Goal: Find specific page/section: Find specific page/section

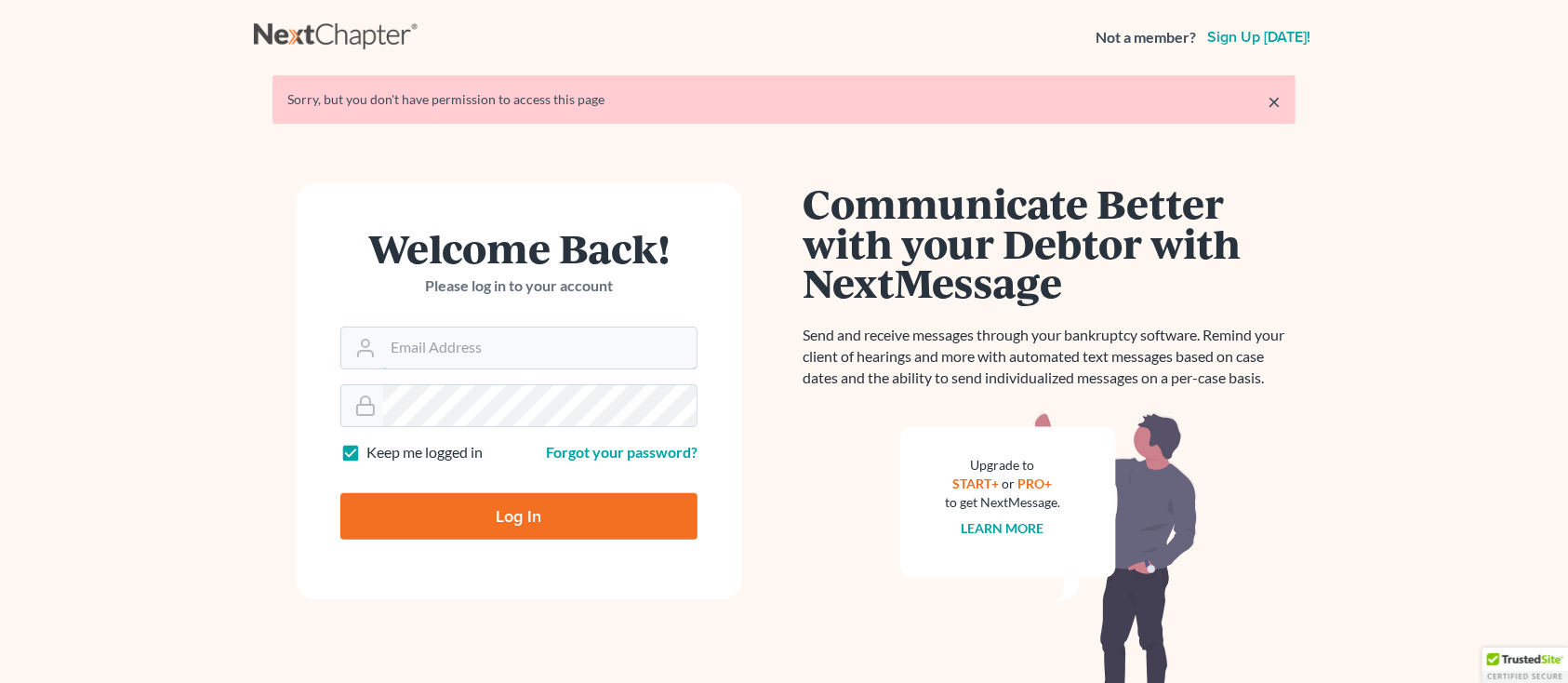
type input "[PERSON_NAME][EMAIL_ADDRESS][DOMAIN_NAME]"
click at [436, 527] on input "Log In" at bounding box center [519, 515] width 357 height 46
type input "Thinking..."
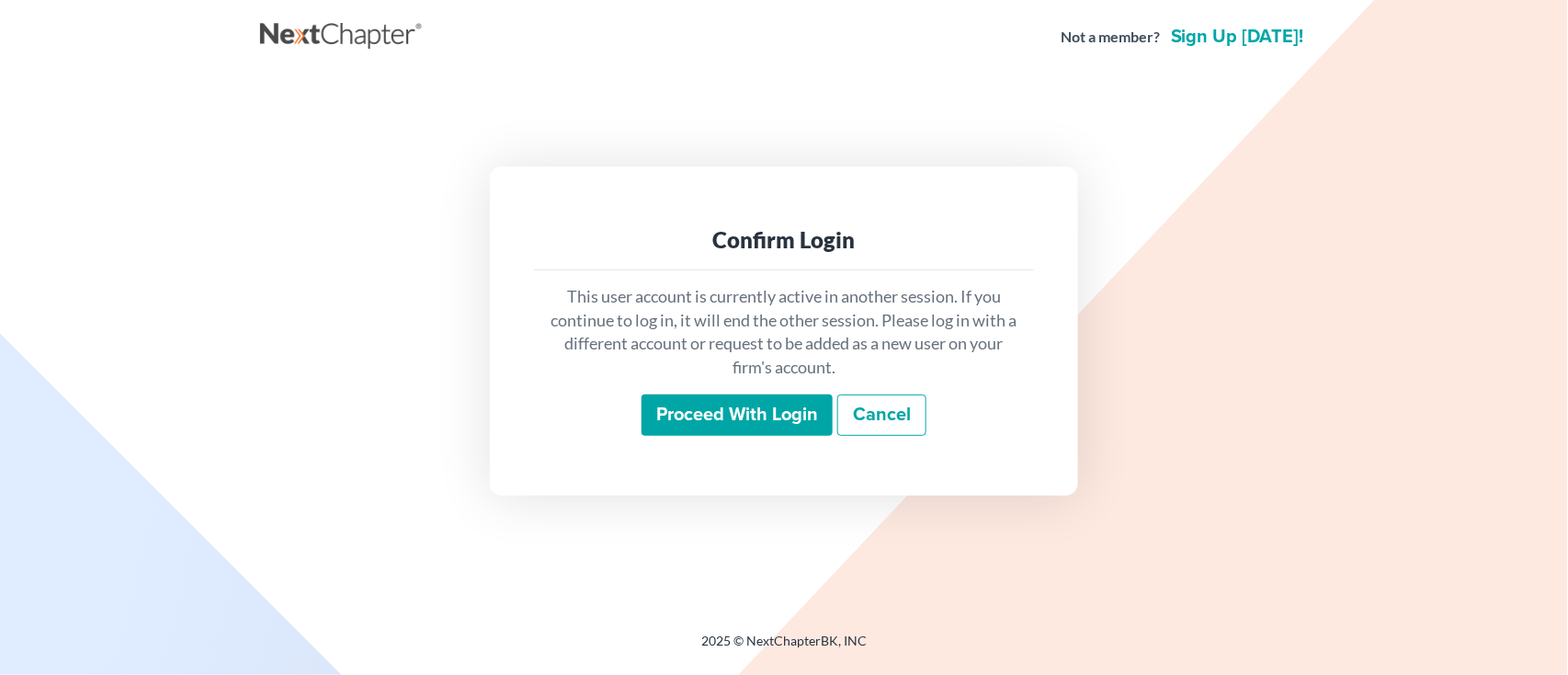
click at [698, 429] on input "Proceed with login" at bounding box center [738, 415] width 192 height 43
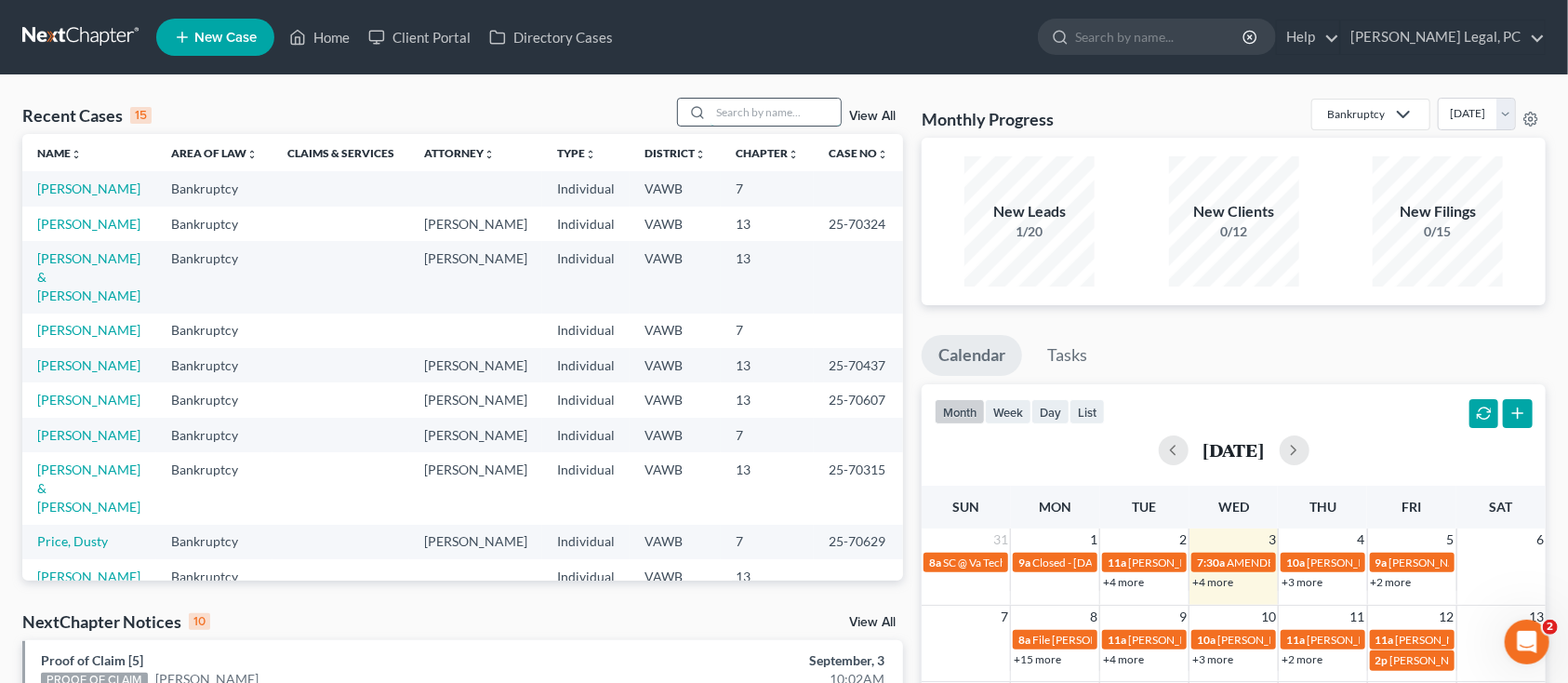
click at [812, 112] on input "search" at bounding box center [776, 113] width 130 height 27
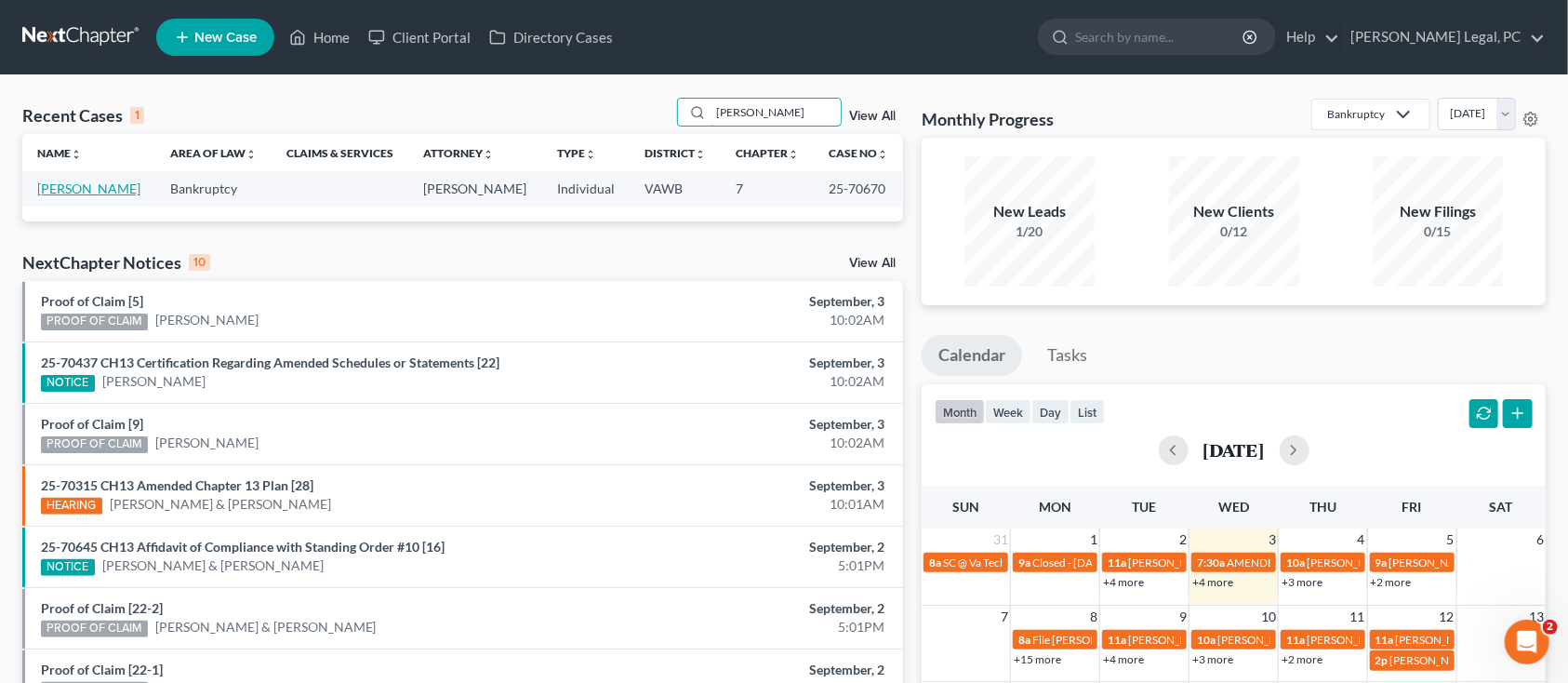
type input "jenkins"
click at [52, 184] on link "[PERSON_NAME]" at bounding box center [88, 188] width 103 height 16
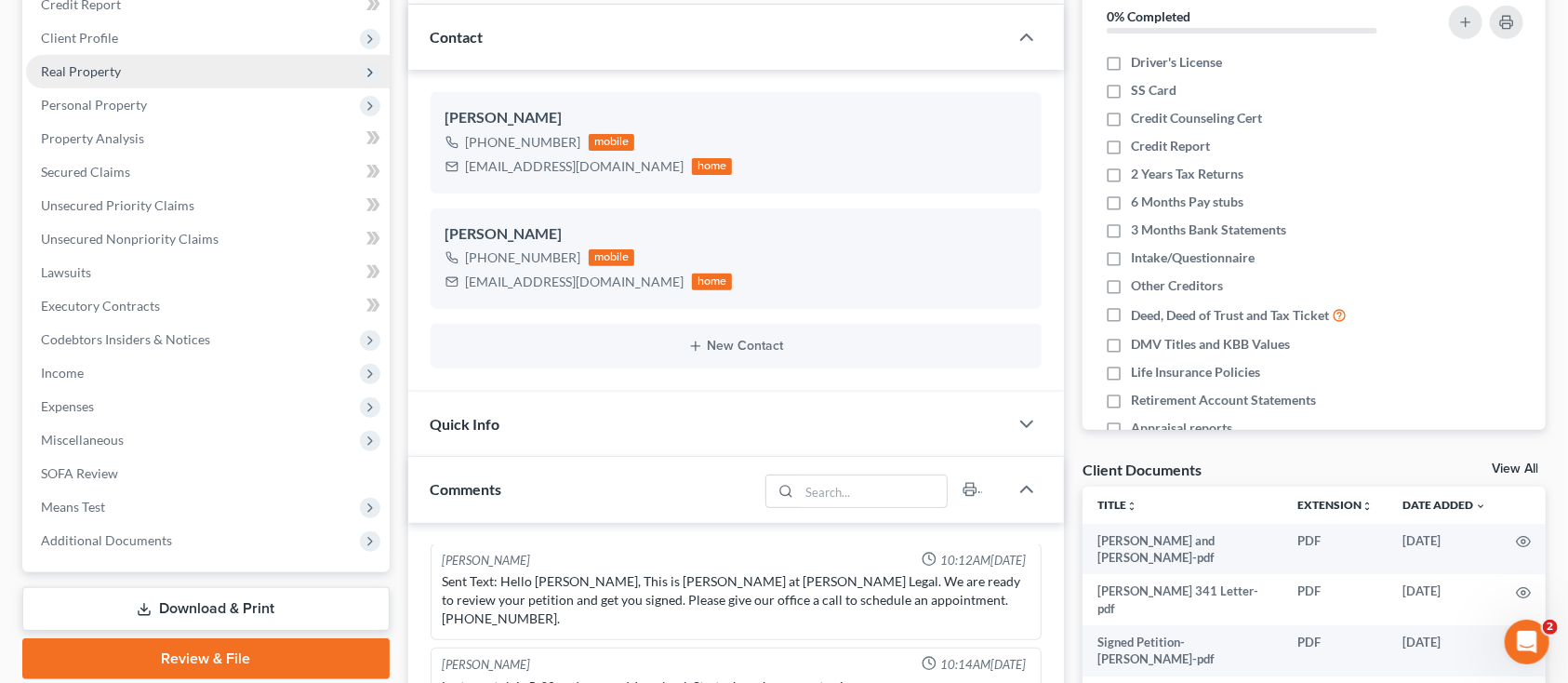
scroll to position [248, 0]
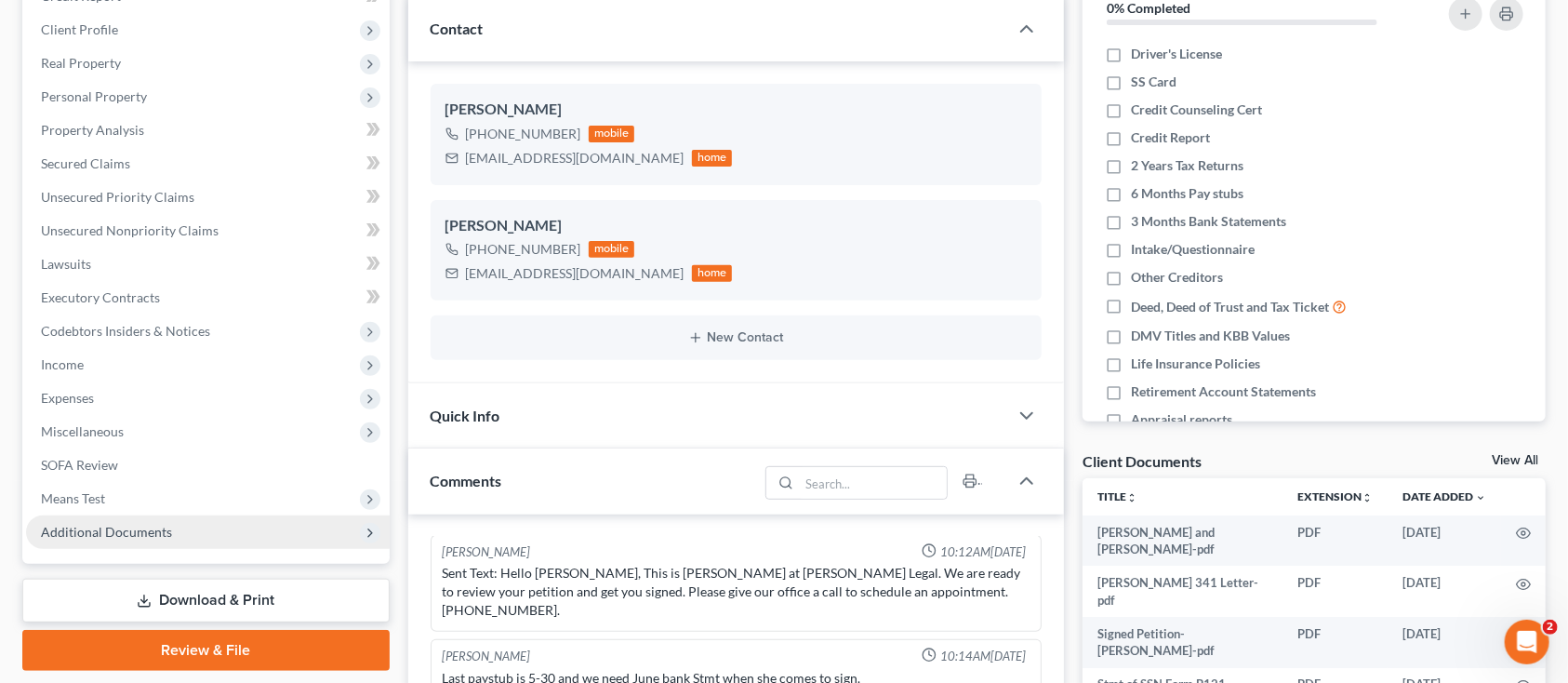
click at [52, 527] on span "Additional Documents" at bounding box center [107, 532] width 131 height 16
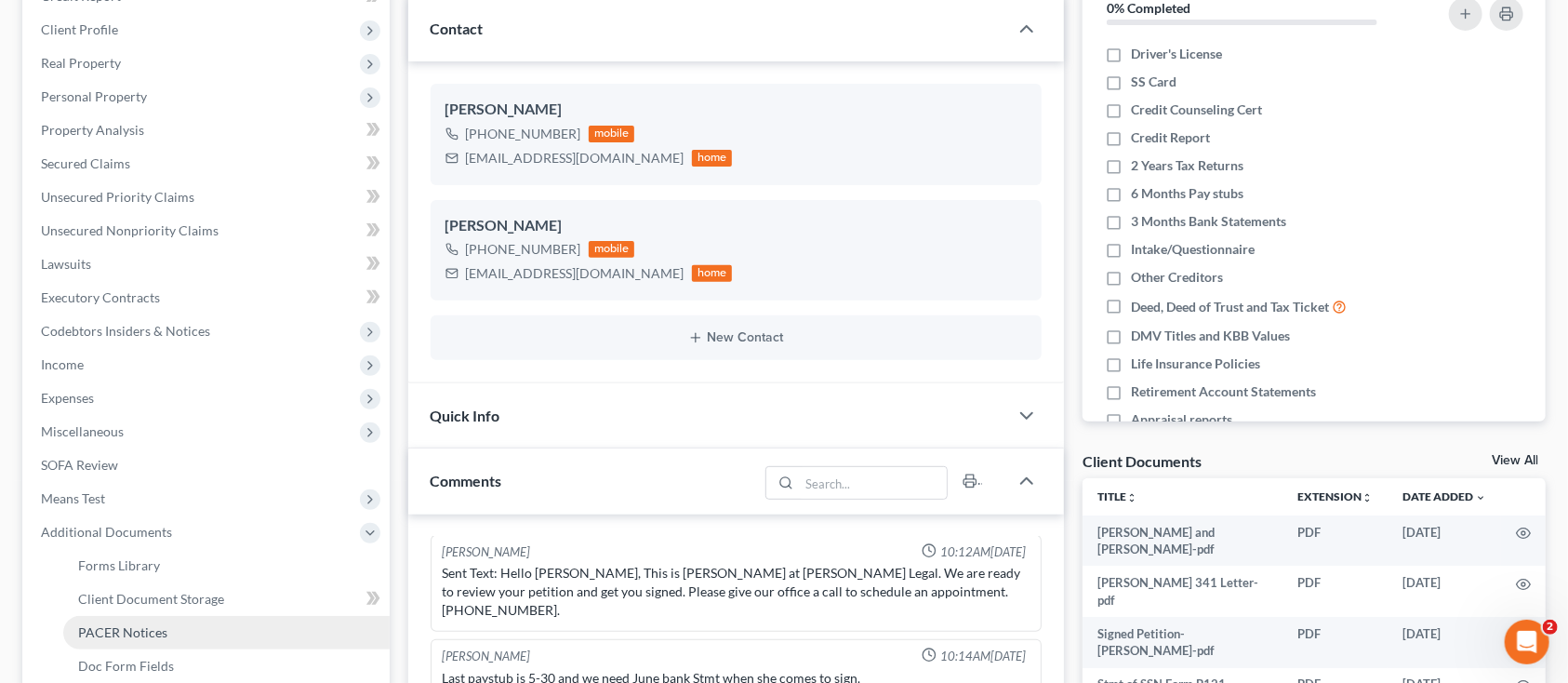
click at [114, 631] on span "PACER Notices" at bounding box center [122, 632] width 89 height 16
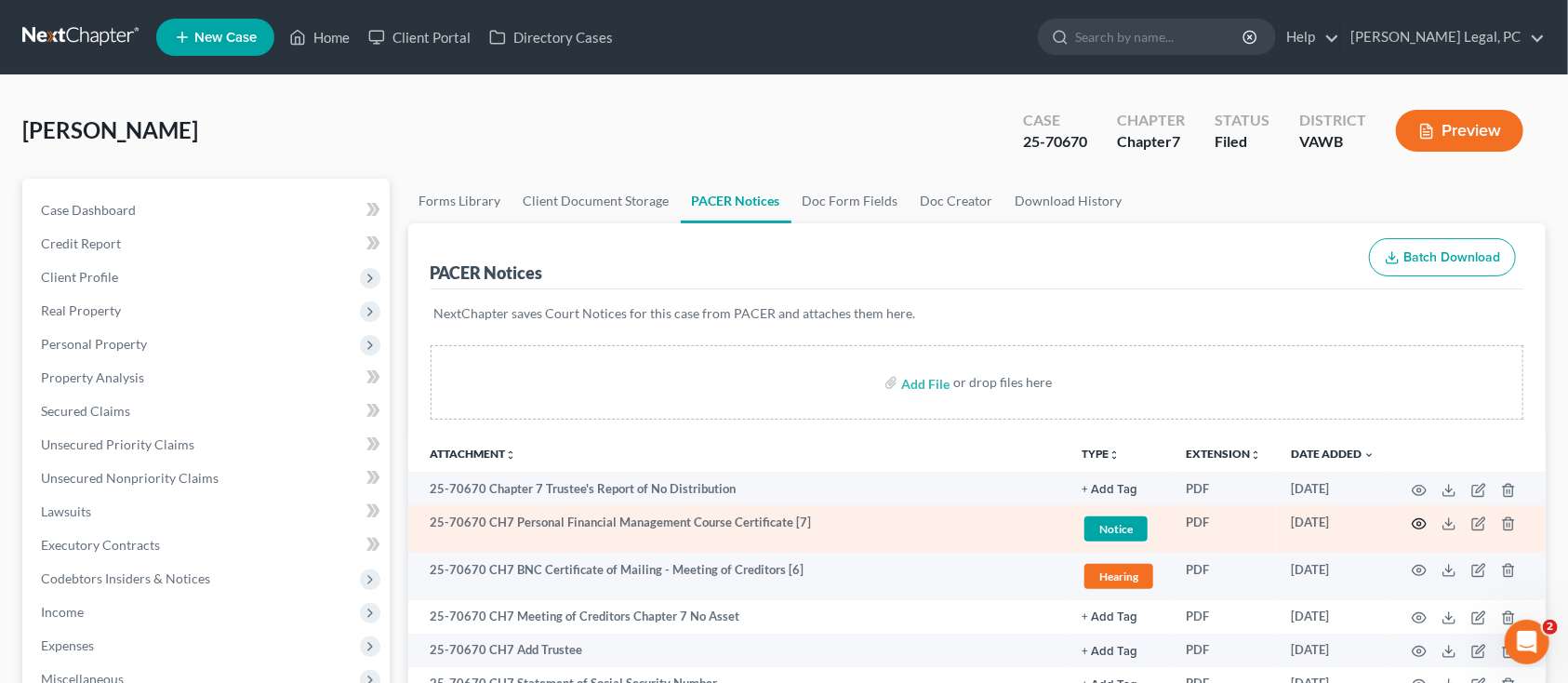
click at [1415, 517] on icon "button" at bounding box center [1419, 523] width 15 height 15
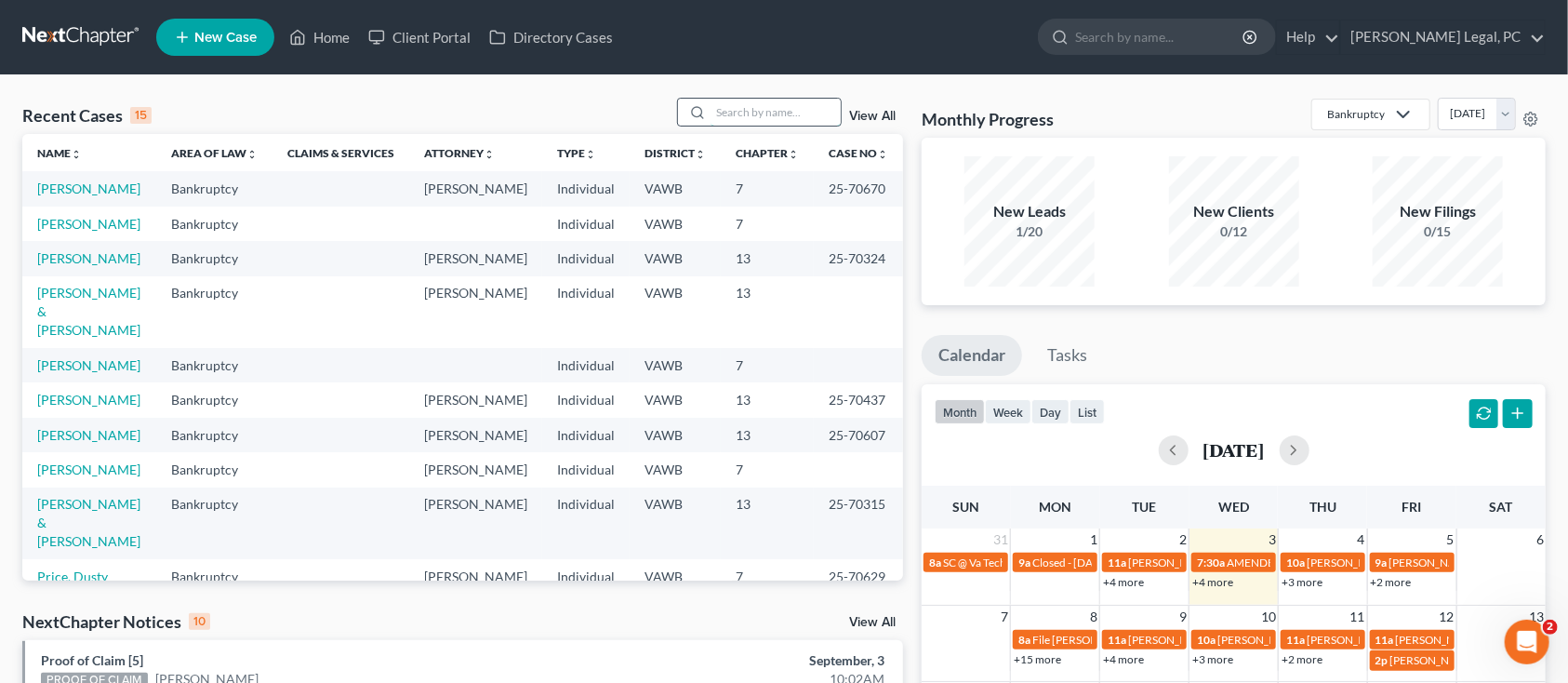
click at [767, 104] on input "search" at bounding box center [776, 113] width 130 height 27
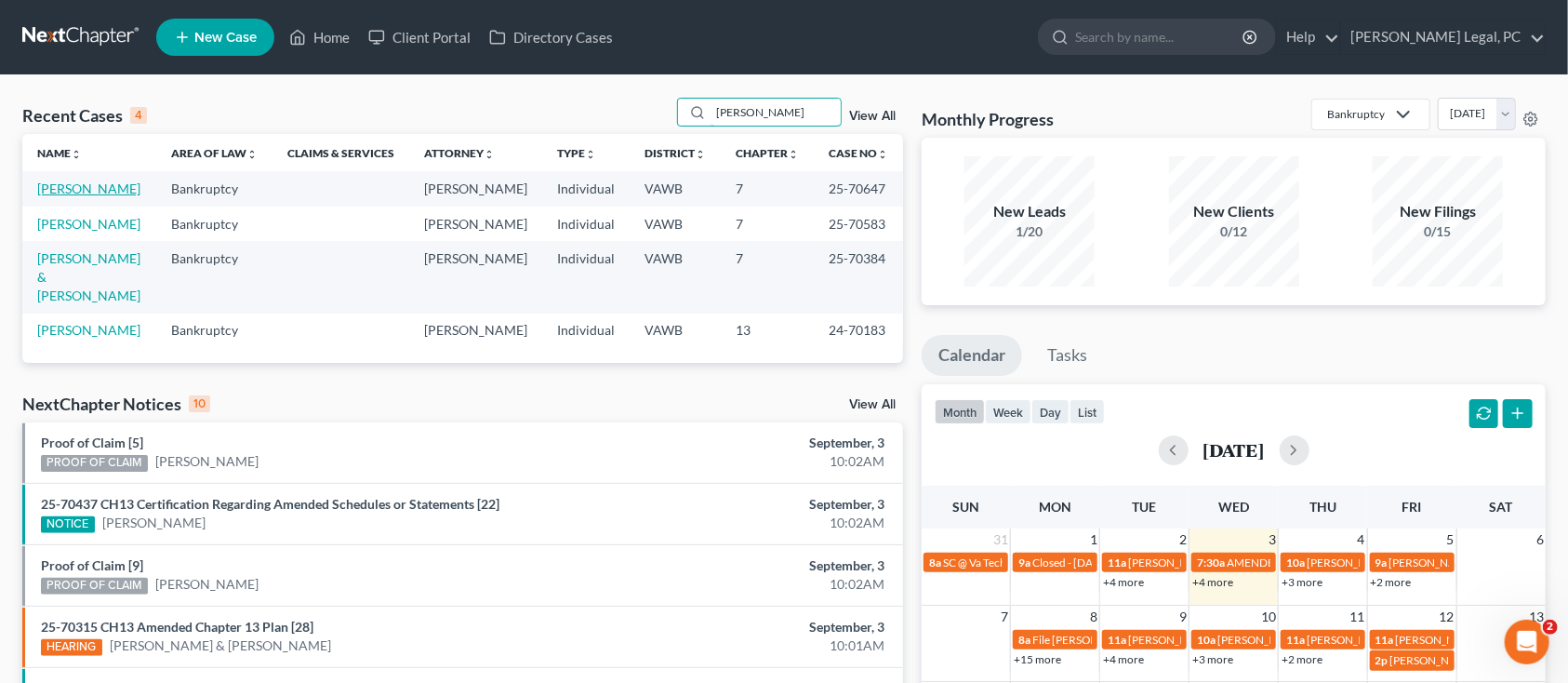
type input "[PERSON_NAME]"
click at [58, 184] on link "[PERSON_NAME]" at bounding box center [88, 188] width 103 height 16
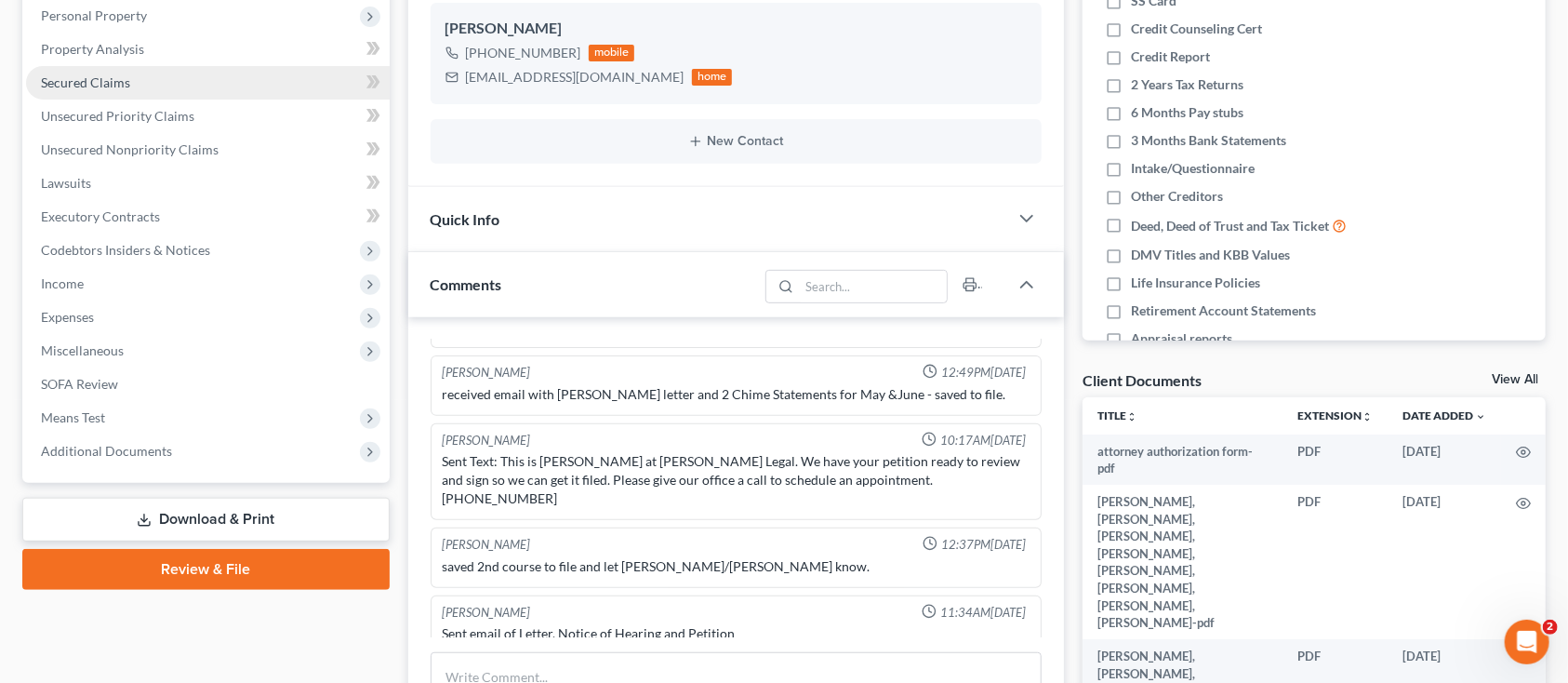
scroll to position [372, 0]
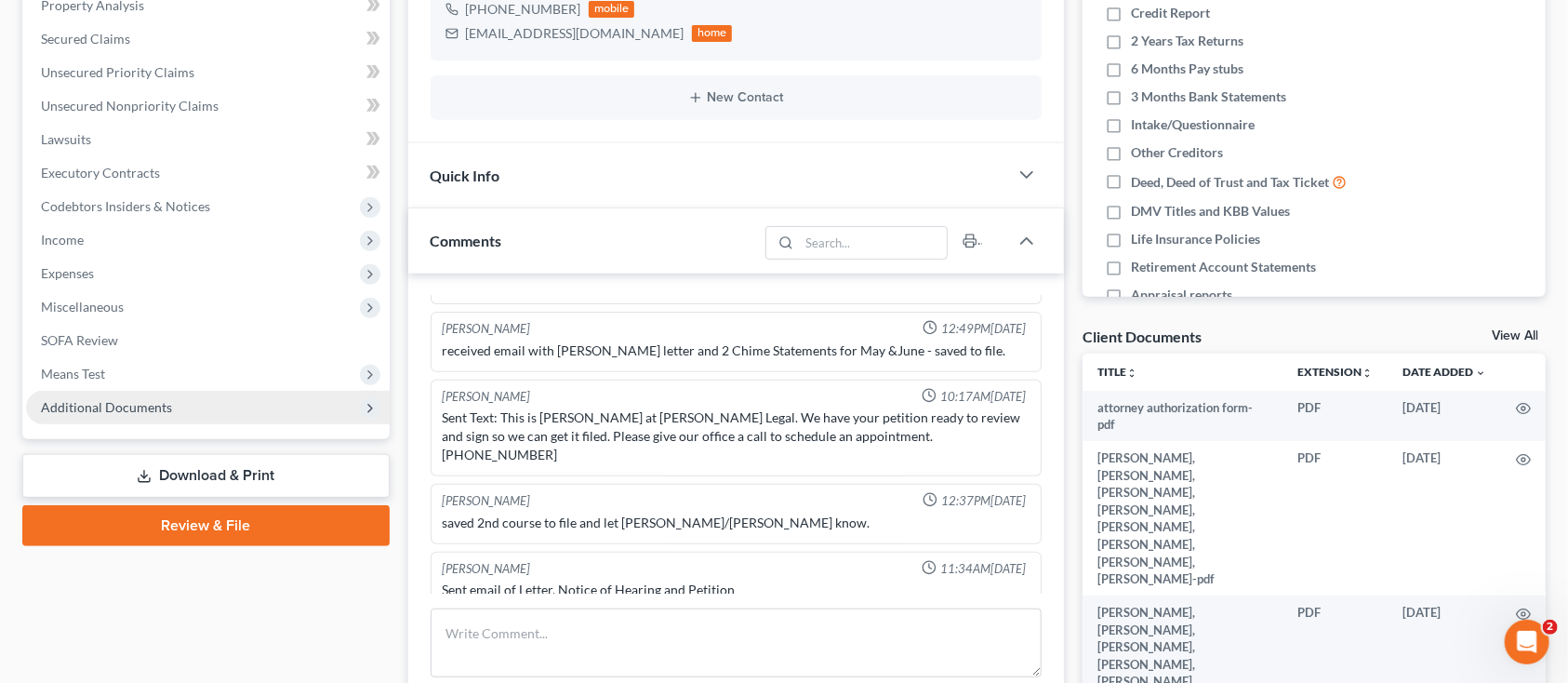
click at [175, 398] on span "Additional Documents" at bounding box center [208, 408] width 363 height 33
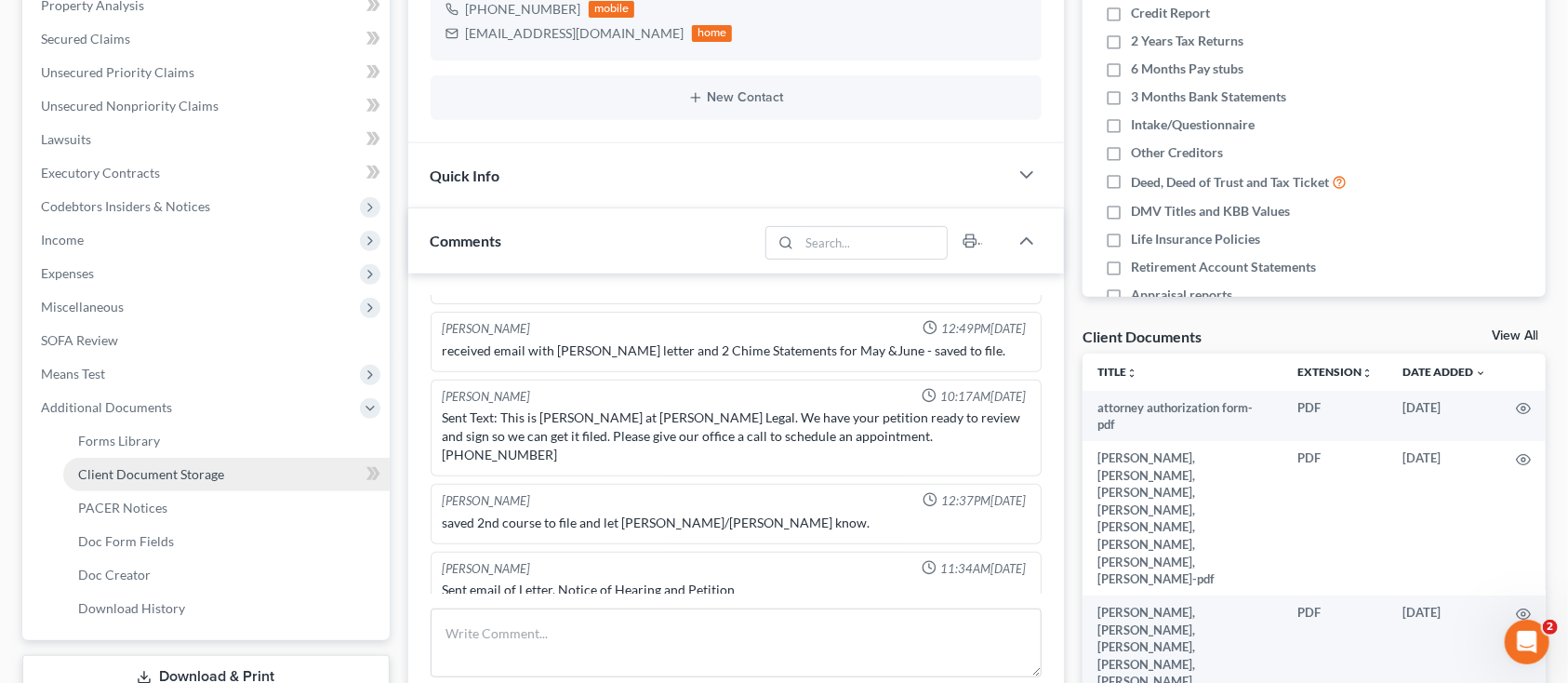
click at [173, 476] on span "Client Document Storage" at bounding box center [151, 474] width 146 height 16
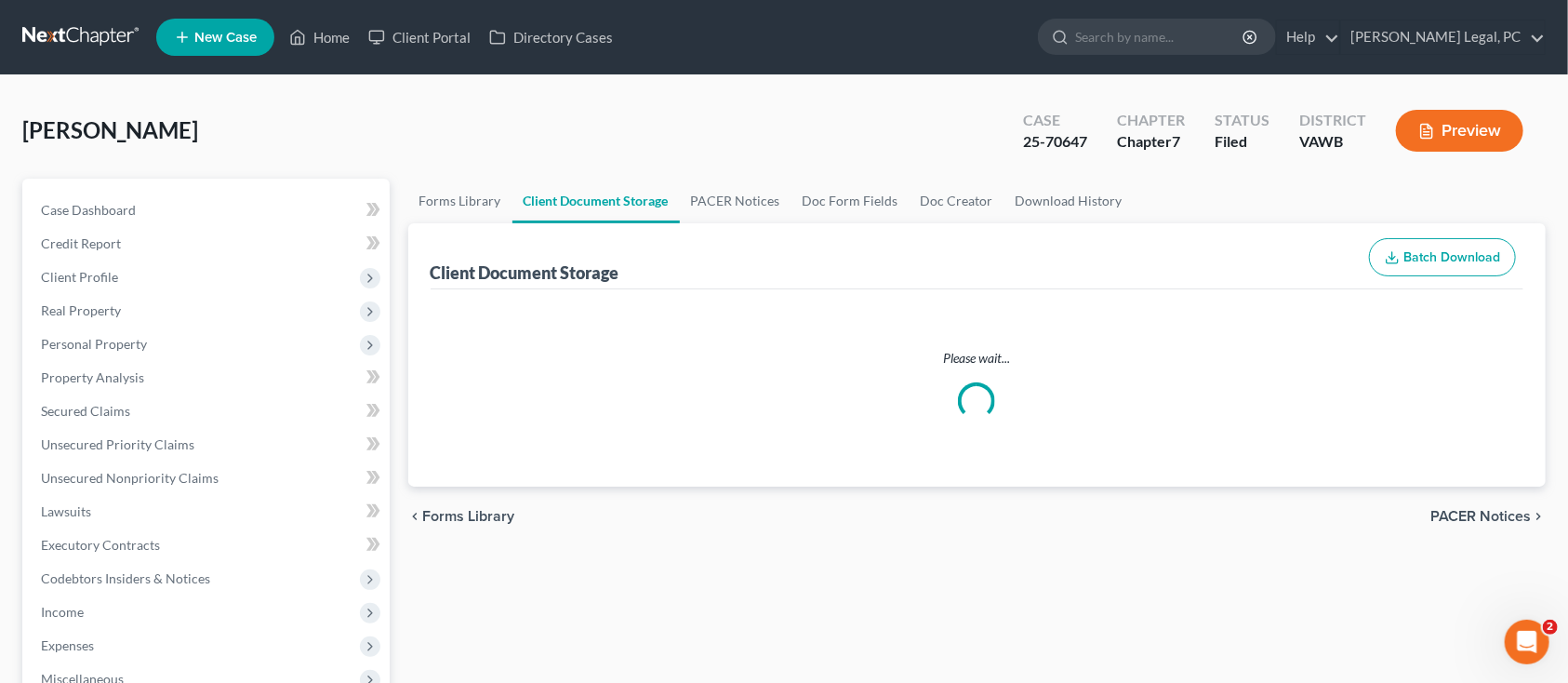
select select "0"
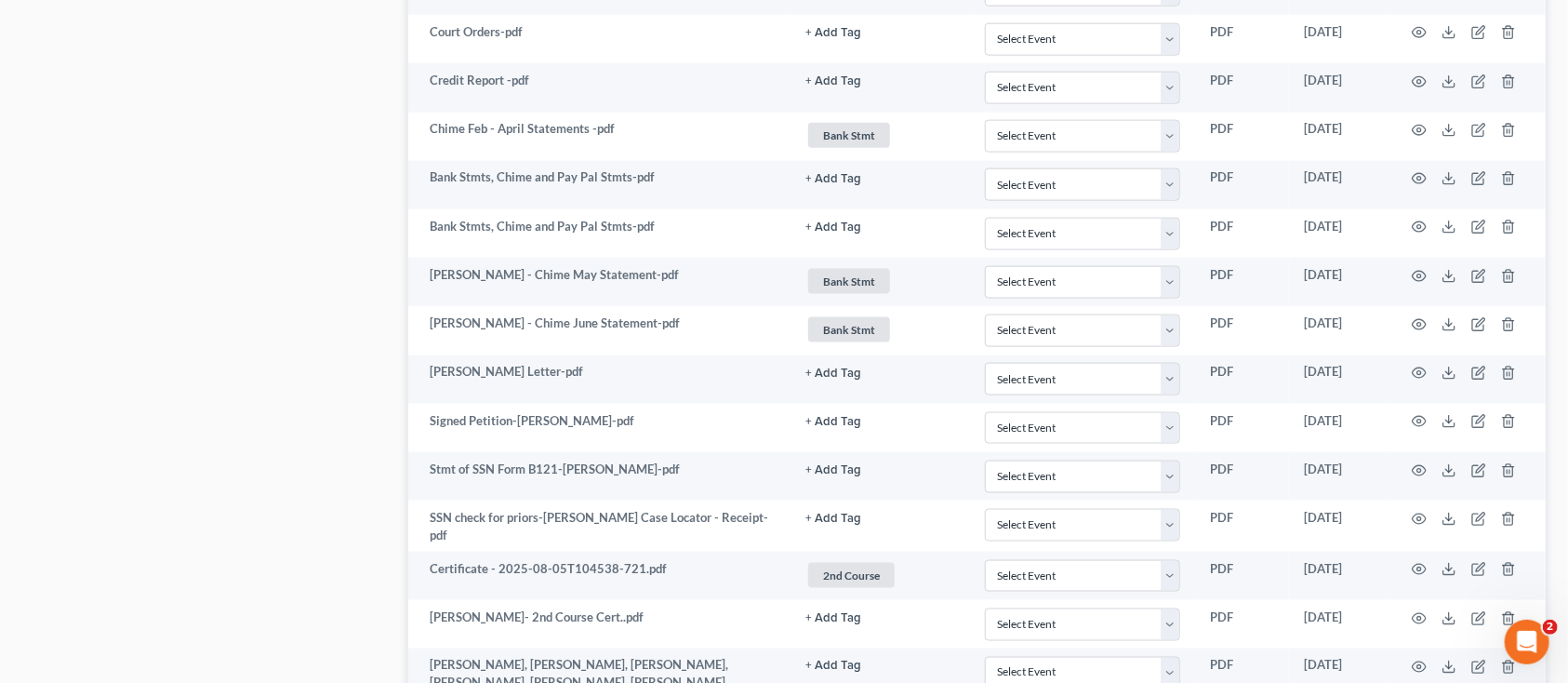
scroll to position [1364, 0]
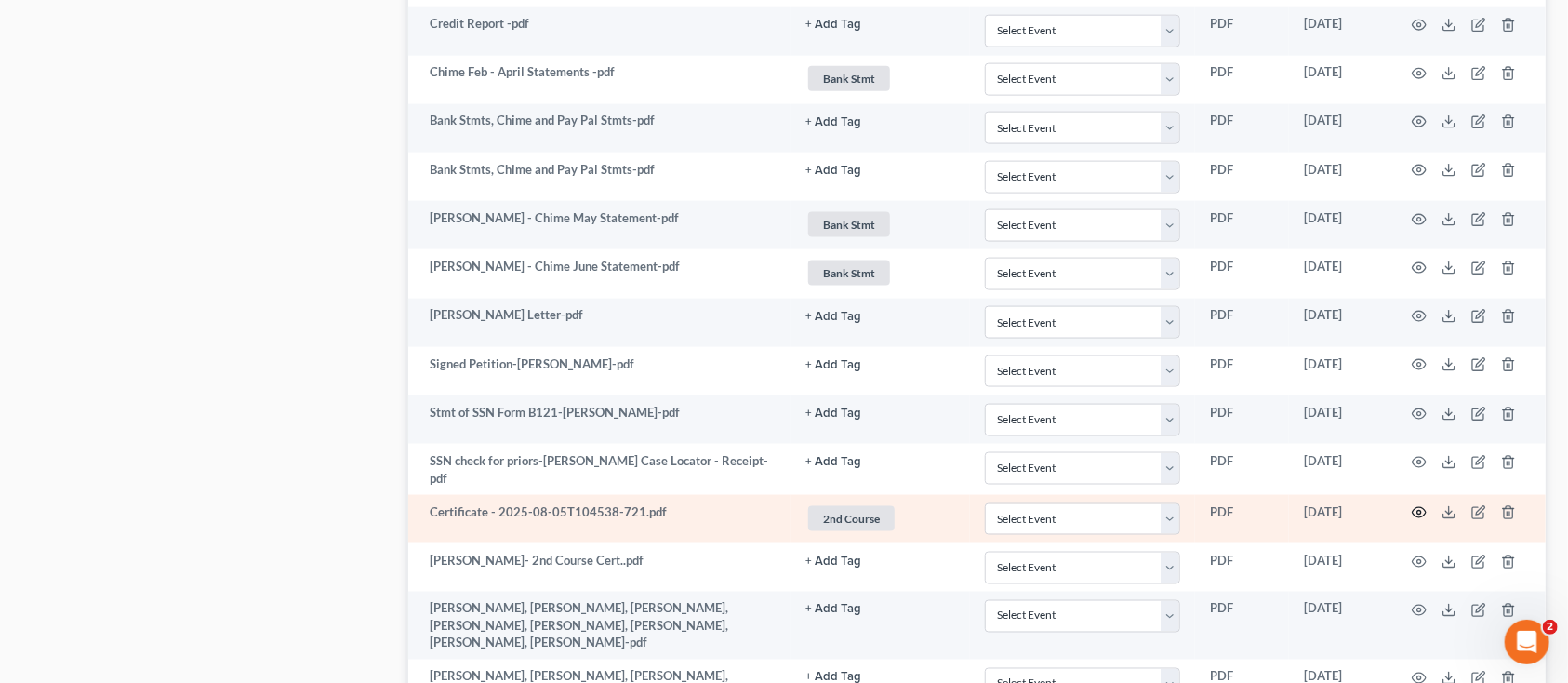
click at [1423, 514] on icon "button" at bounding box center [1419, 512] width 15 height 15
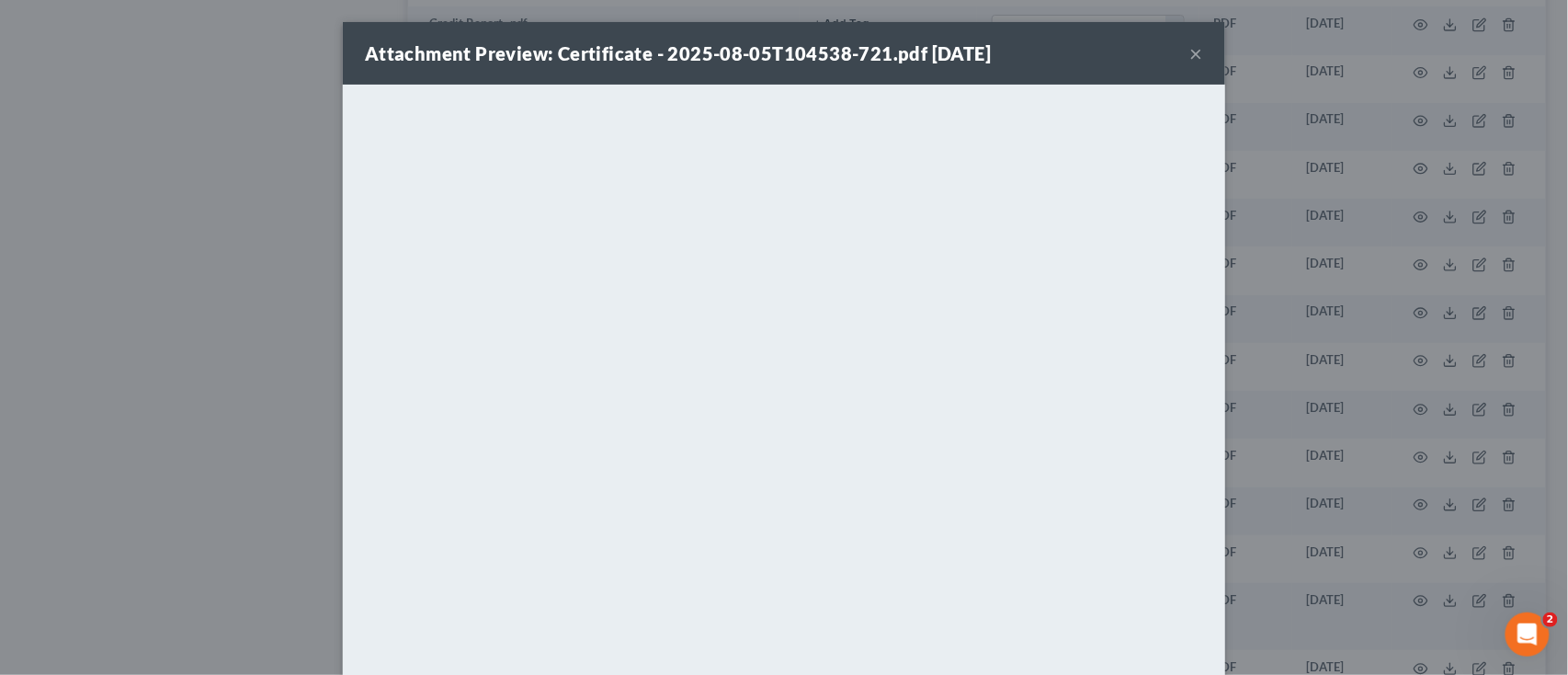
click at [1191, 56] on button "×" at bounding box center [1196, 53] width 13 height 22
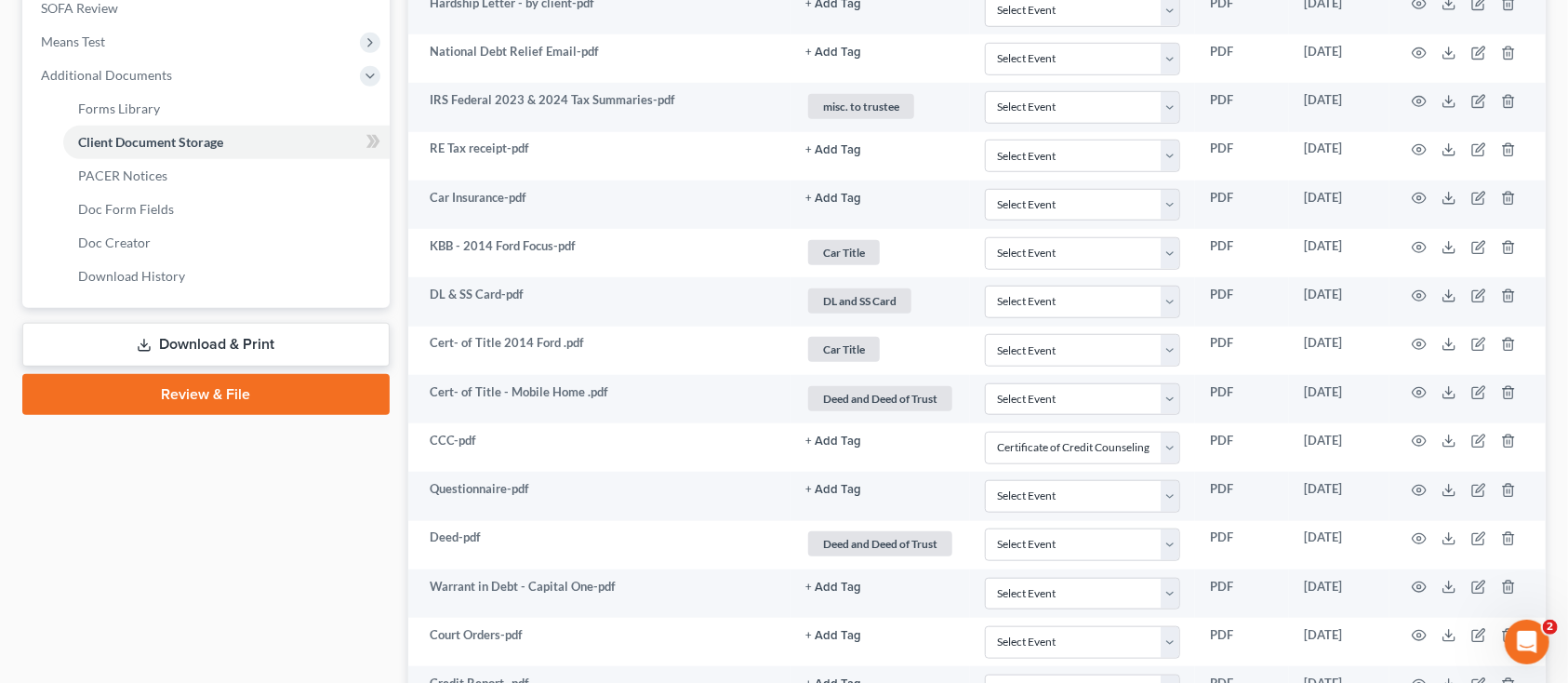
scroll to position [703, 0]
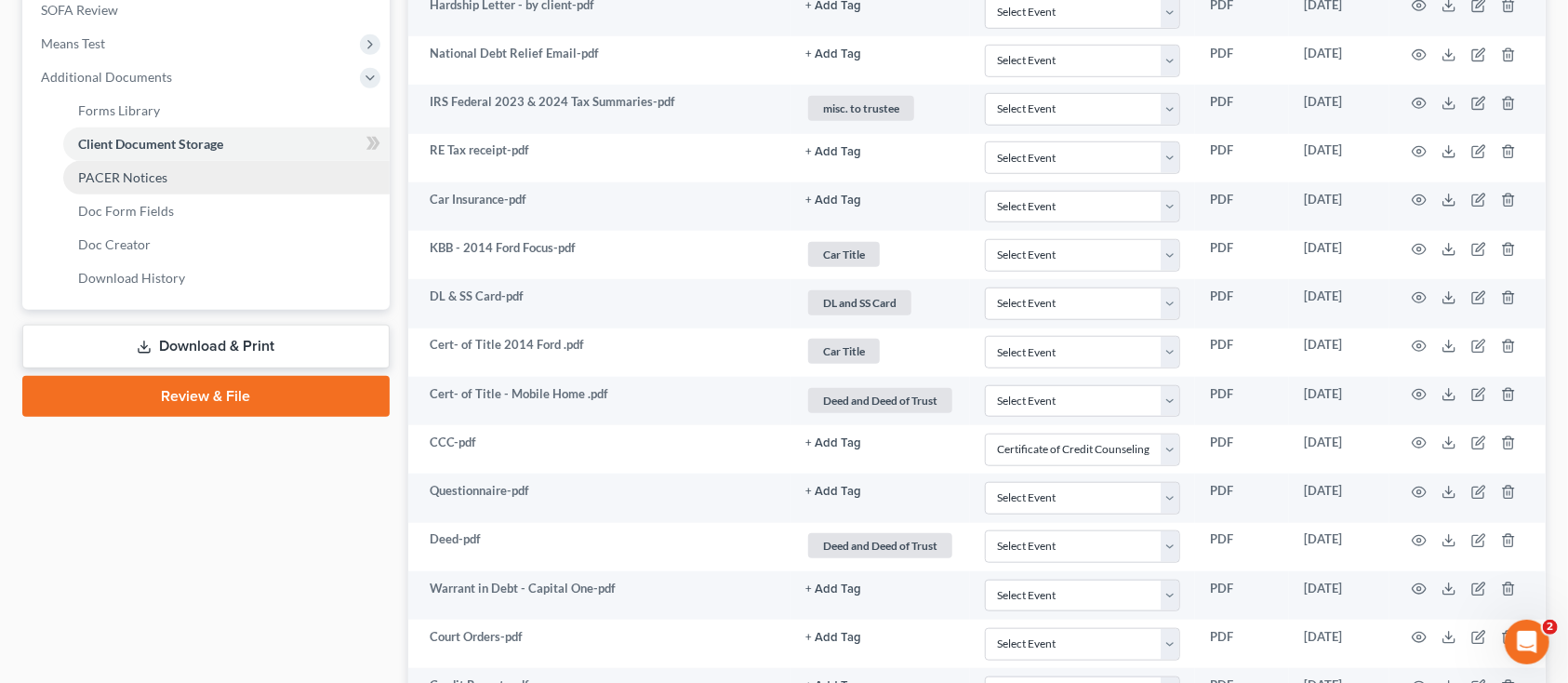
click at [87, 166] on link "PACER Notices" at bounding box center [226, 177] width 326 height 33
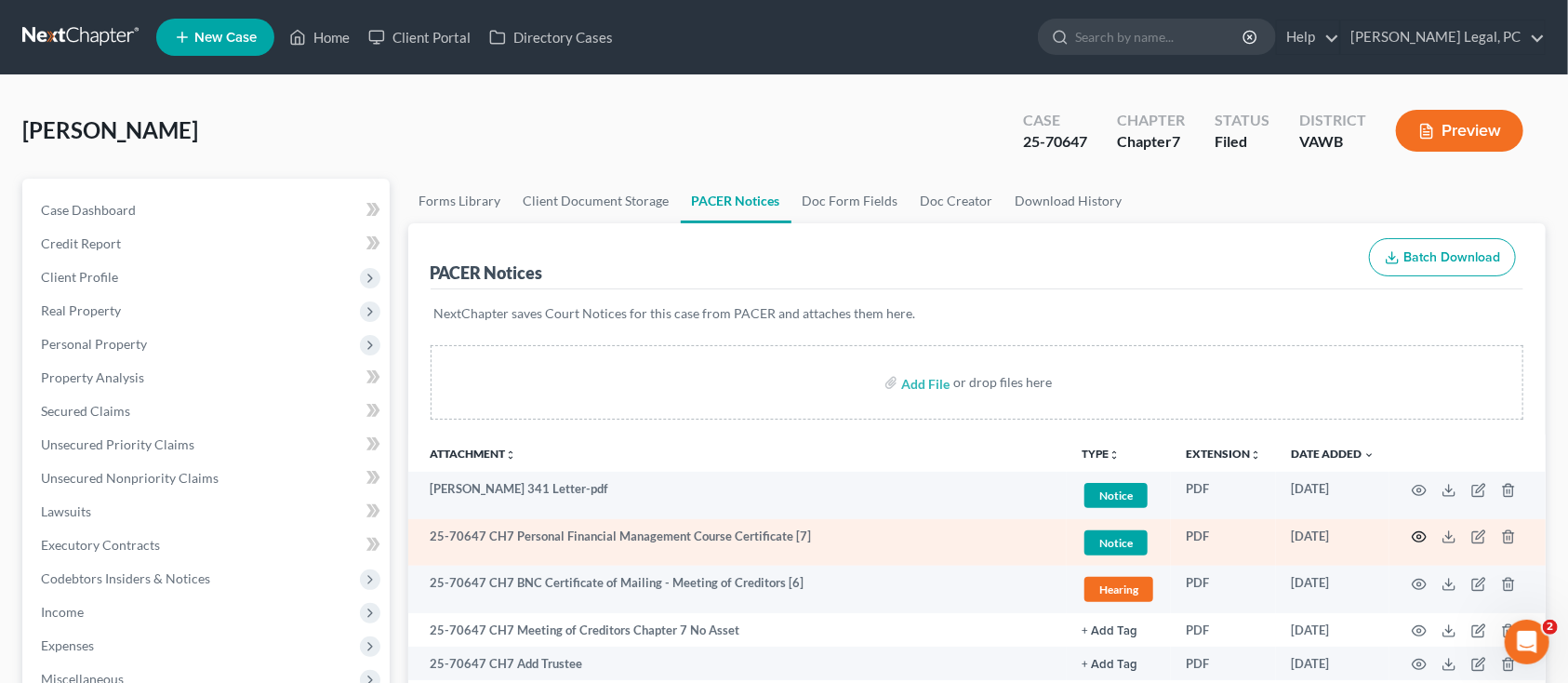
click at [1417, 537] on circle "button" at bounding box center [1419, 537] width 4 height 4
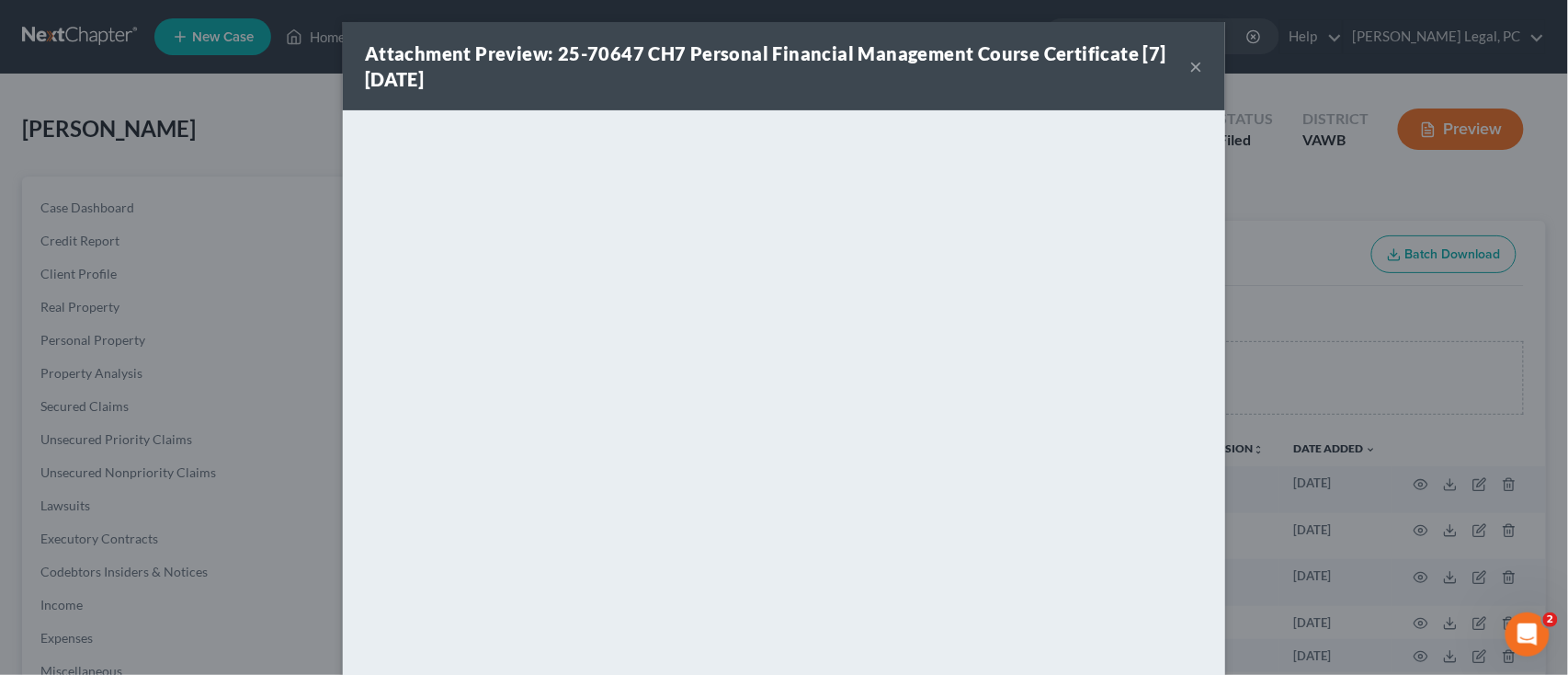
click at [1191, 63] on button "×" at bounding box center [1196, 66] width 13 height 22
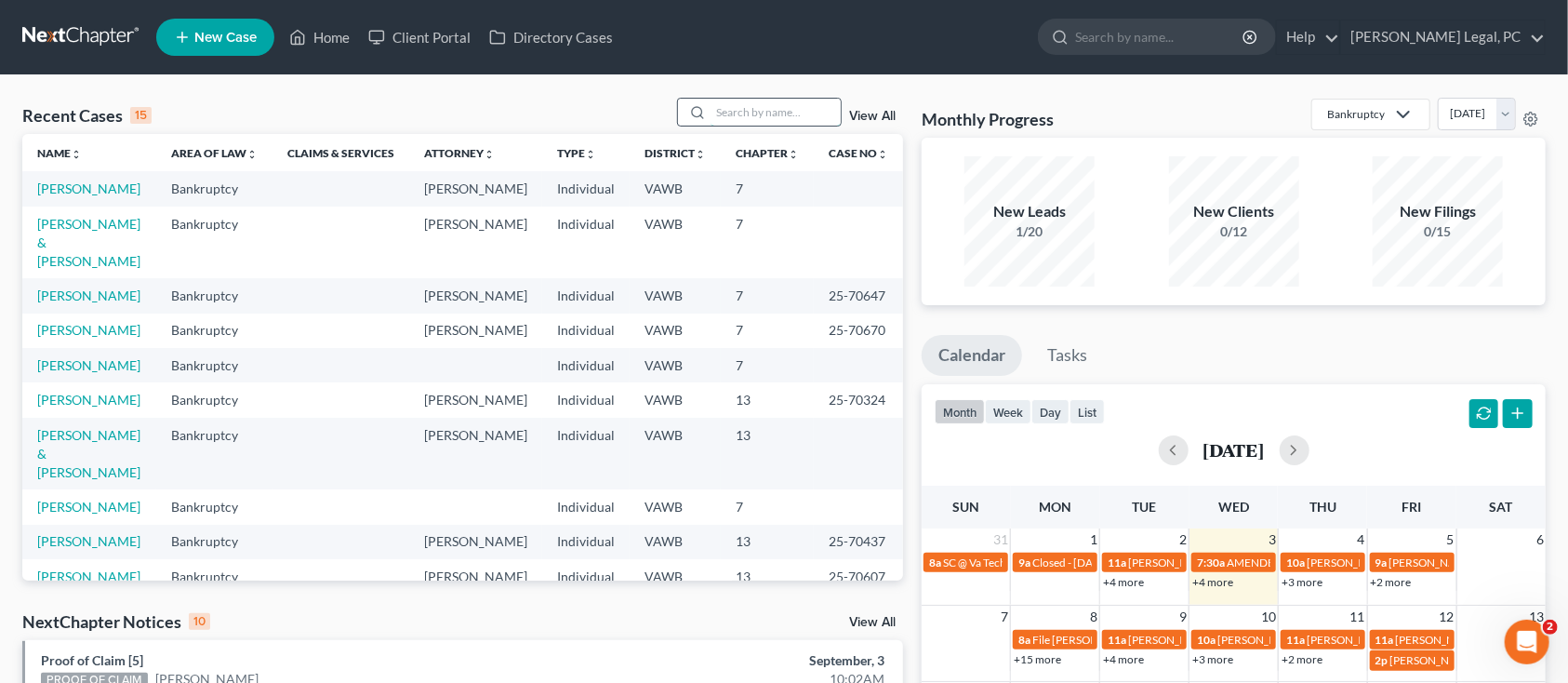
click at [745, 115] on input "search" at bounding box center [776, 113] width 130 height 27
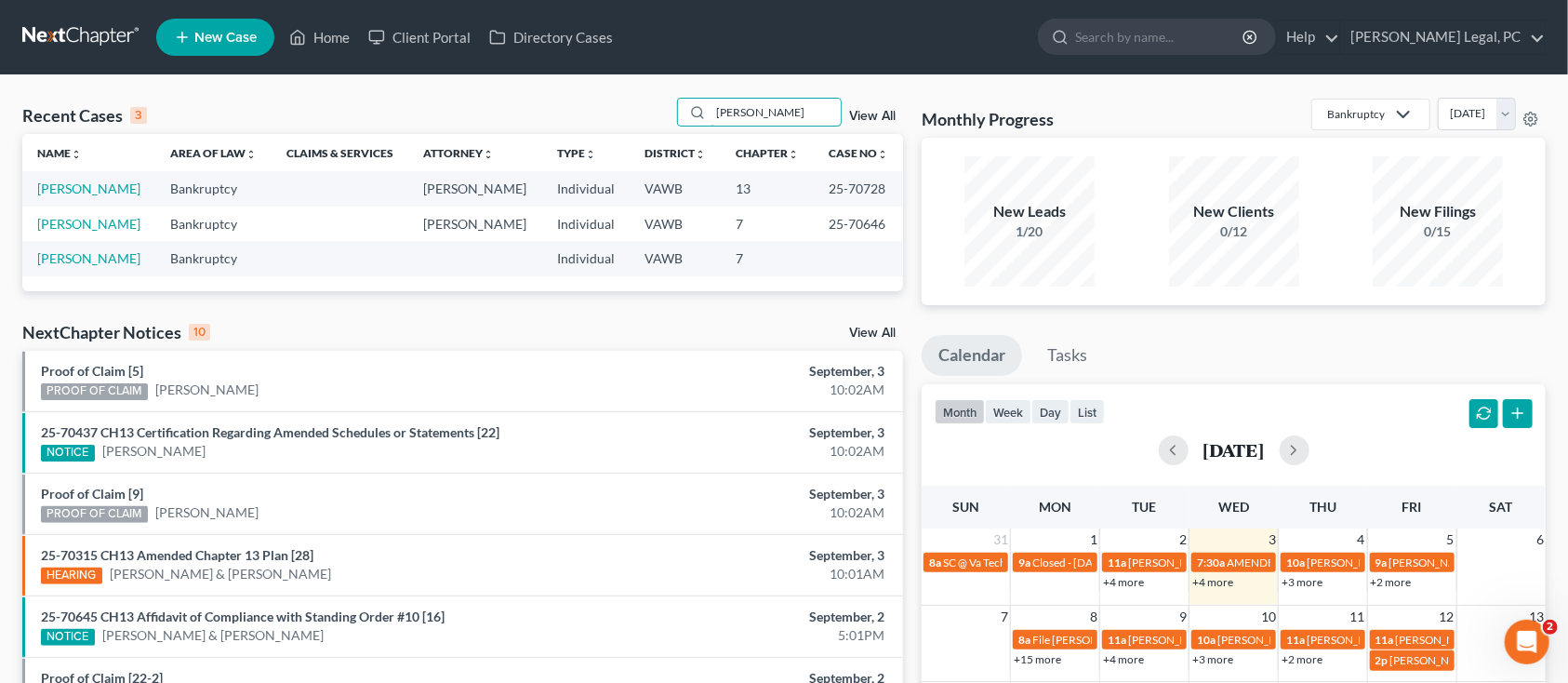
type input "[PERSON_NAME]"
click at [47, 213] on td "[PERSON_NAME]" at bounding box center [89, 223] width 133 height 34
click at [47, 222] on link "[PERSON_NAME]" at bounding box center [88, 223] width 103 height 16
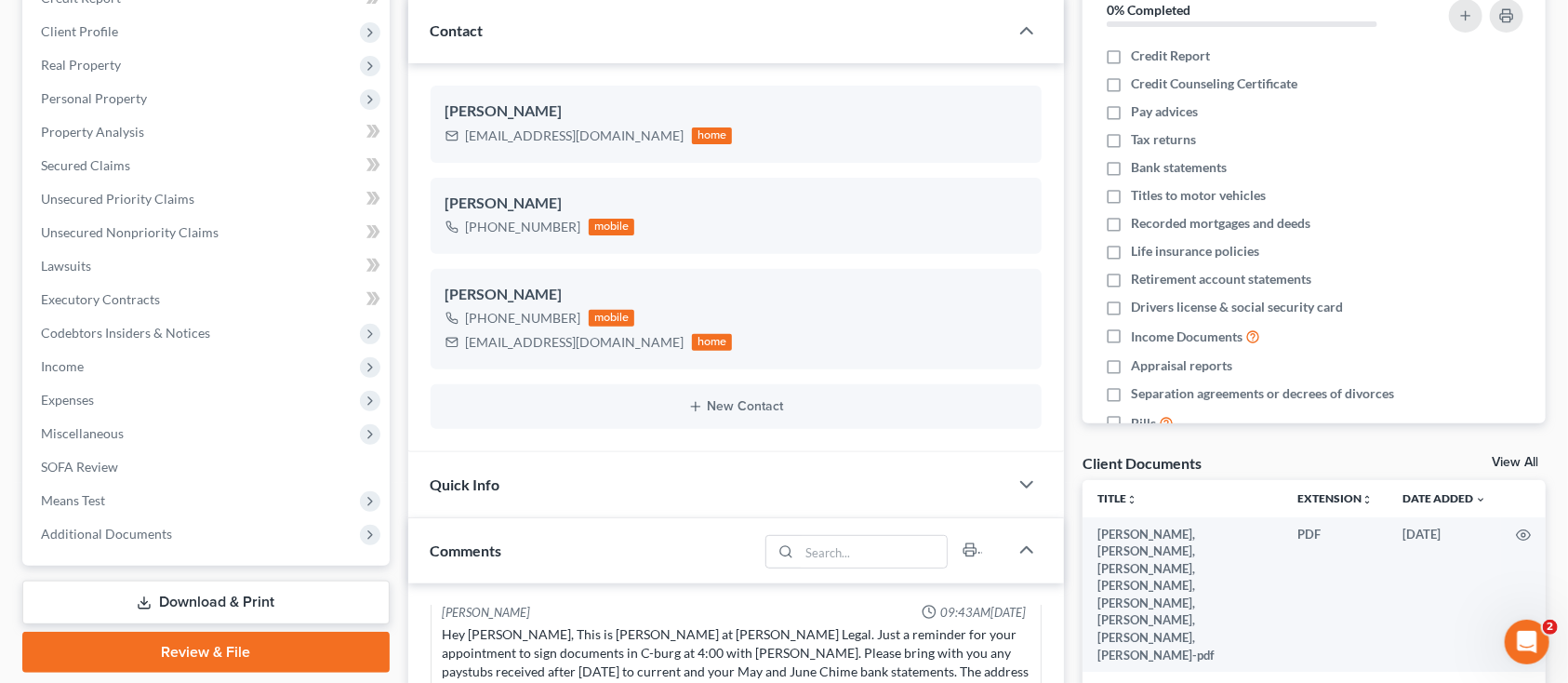
scroll to position [372, 0]
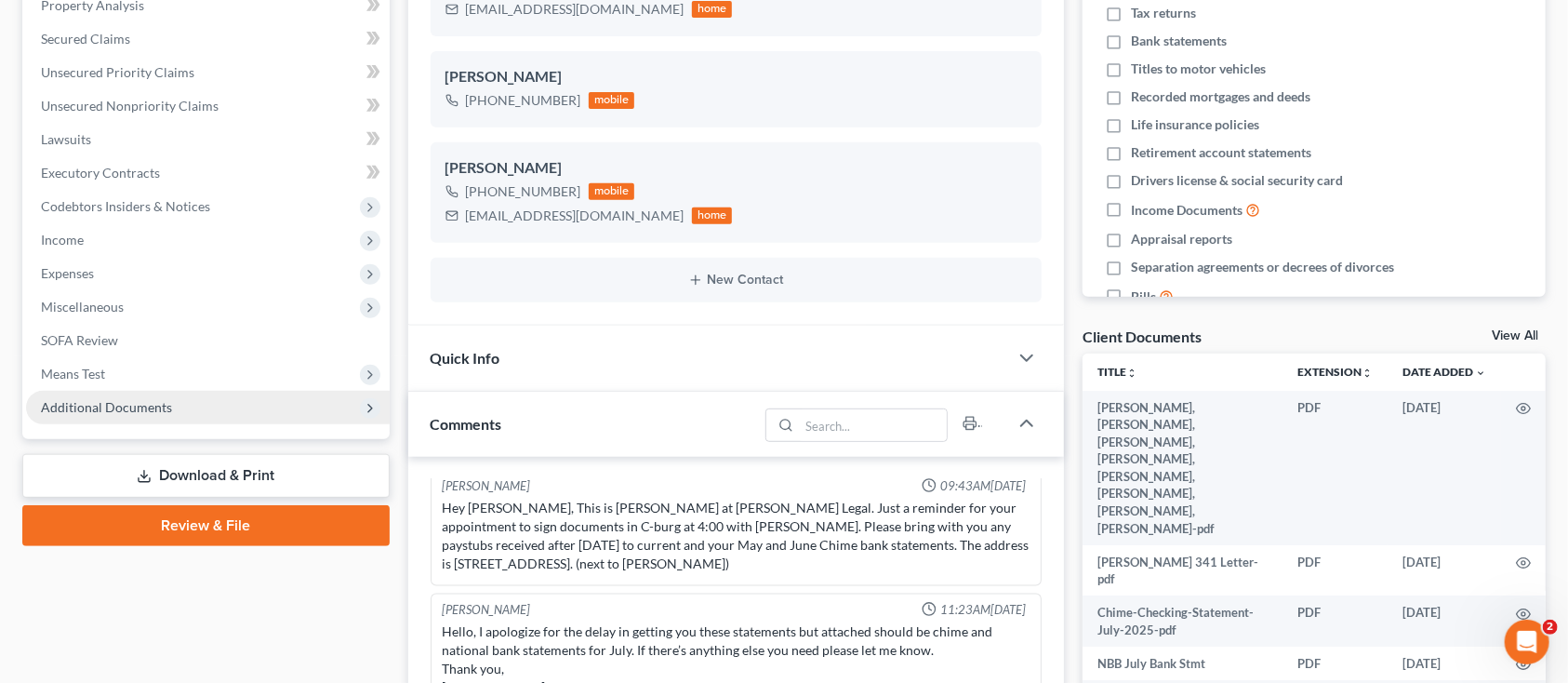
click at [122, 401] on span "Additional Documents" at bounding box center [107, 407] width 131 height 16
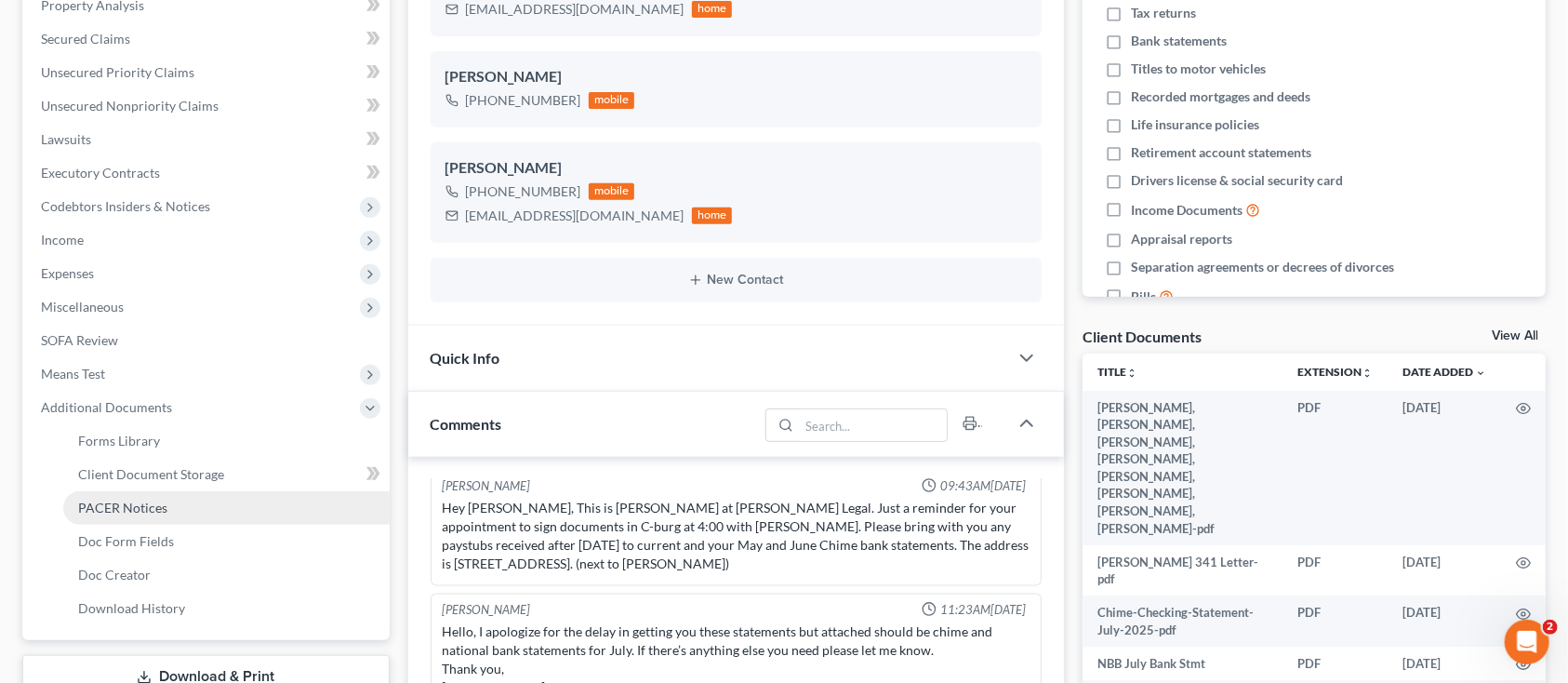
click at [117, 500] on span "PACER Notices" at bounding box center [122, 508] width 89 height 16
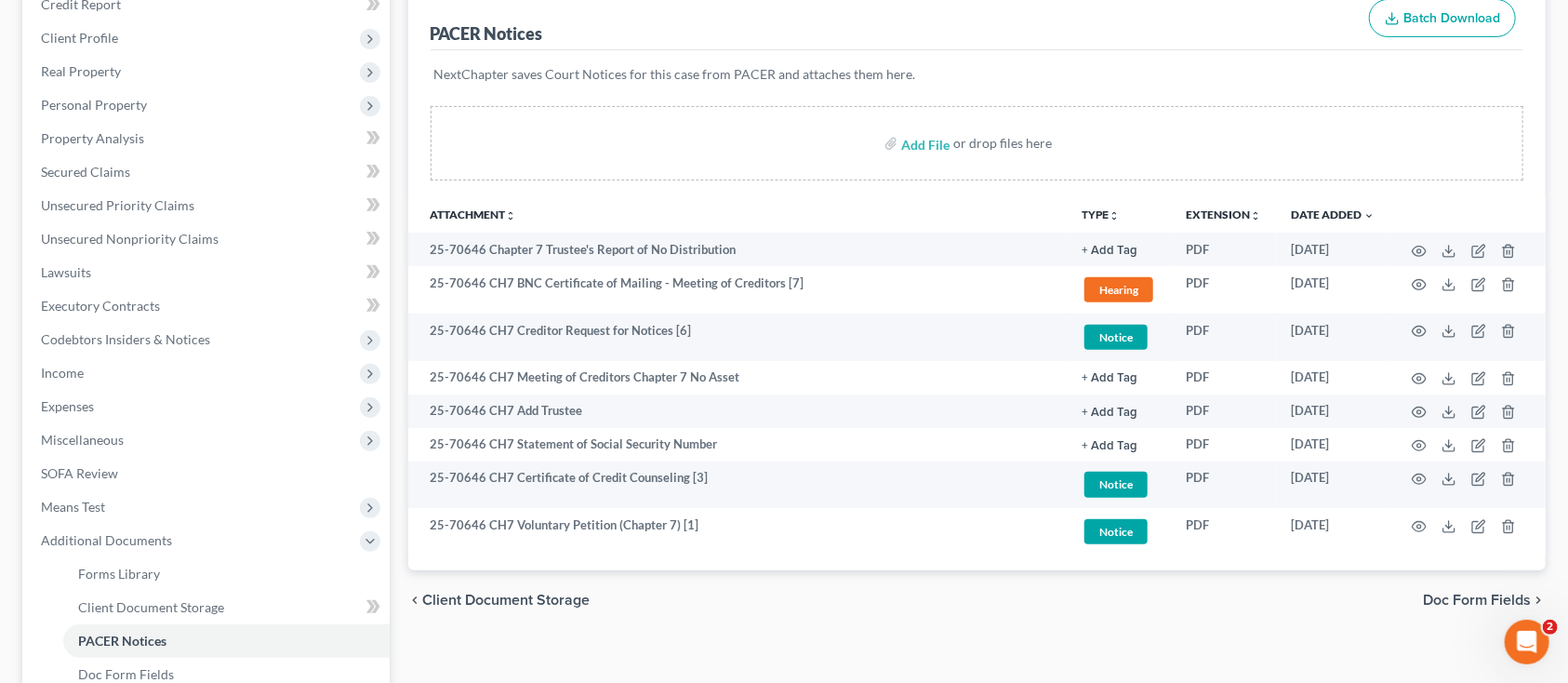
scroll to position [372, 0]
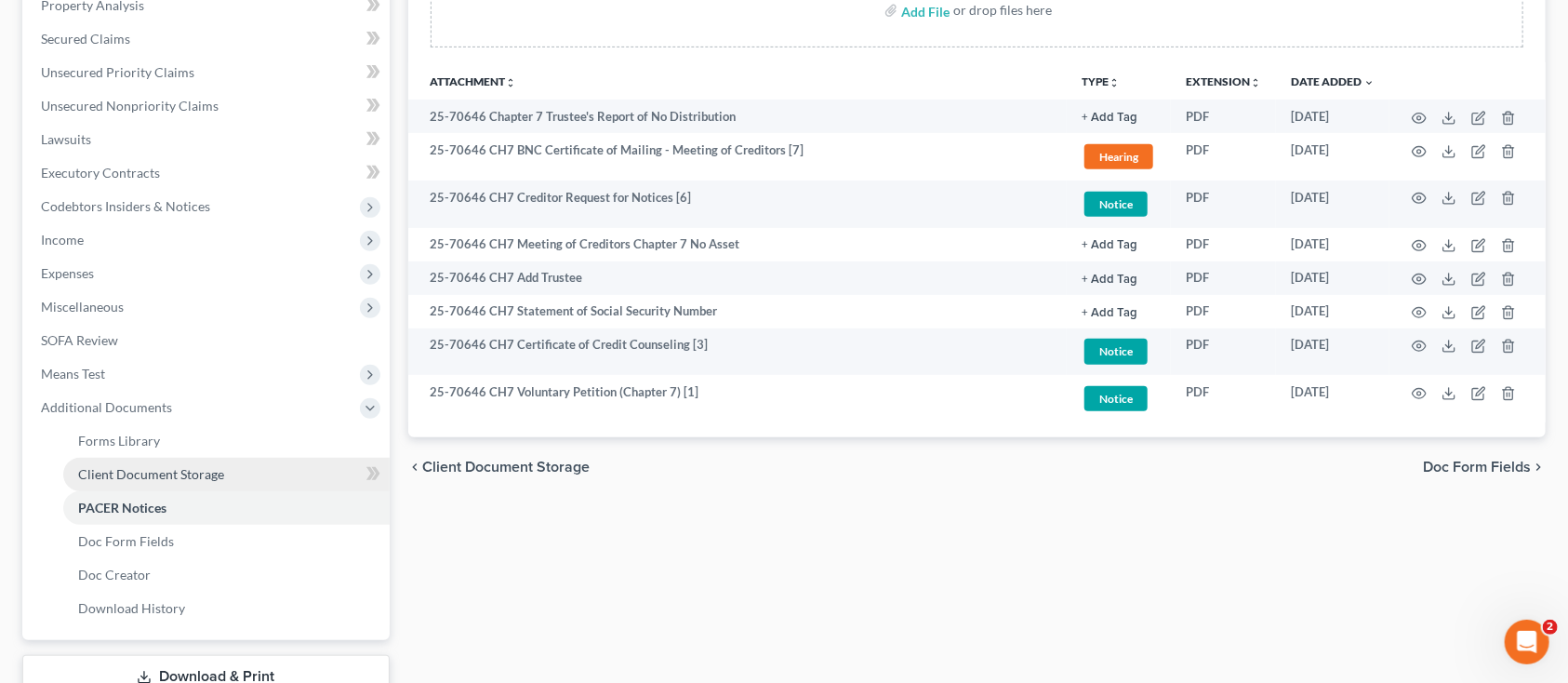
click at [94, 468] on span "Client Document Storage" at bounding box center [151, 474] width 146 height 16
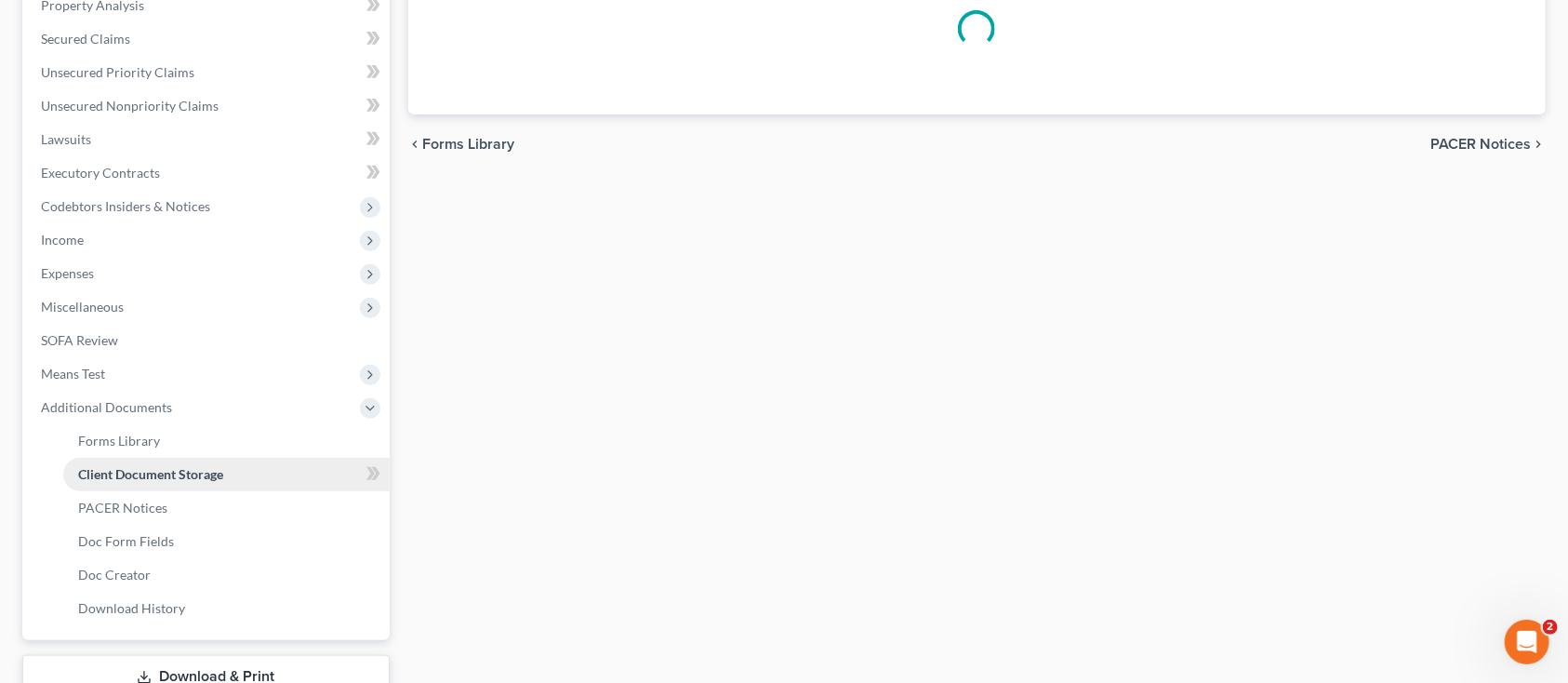
scroll to position [110, 0]
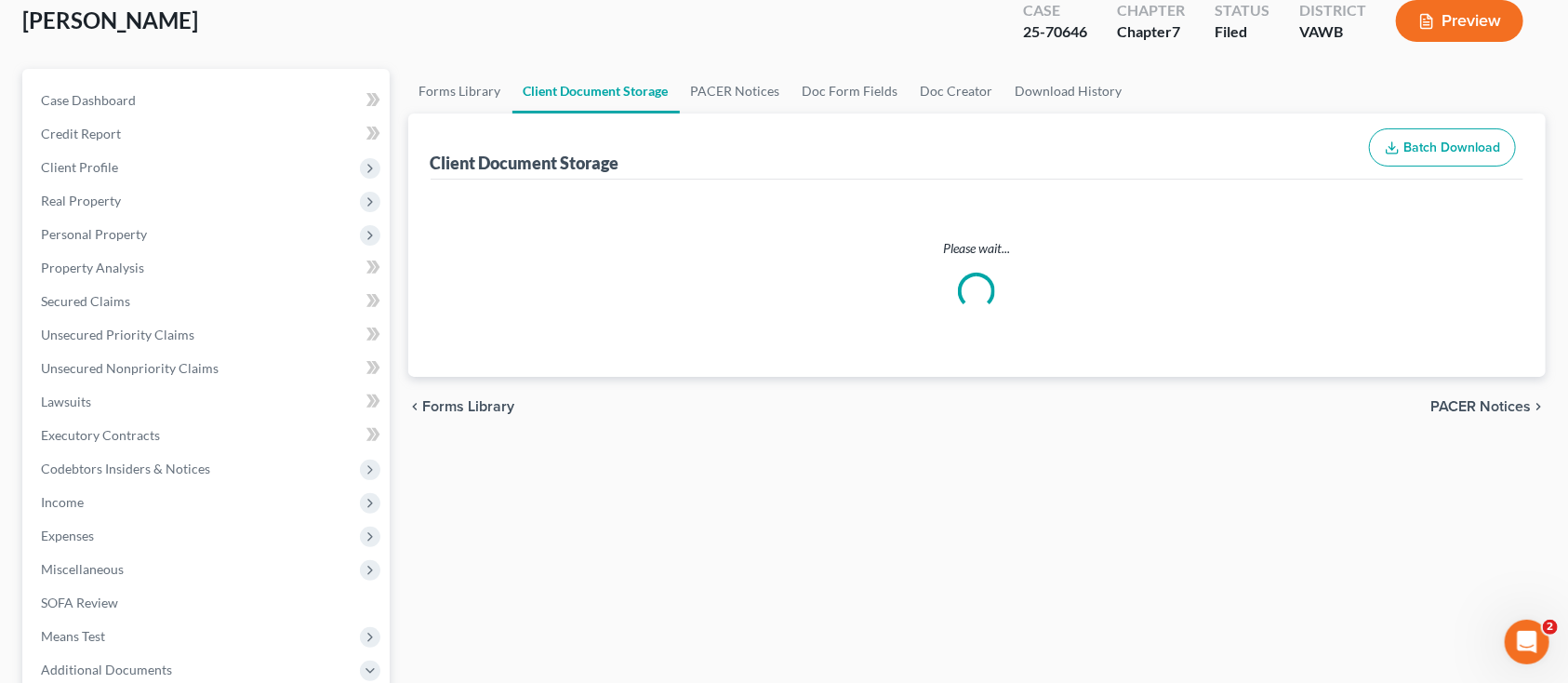
select select "0"
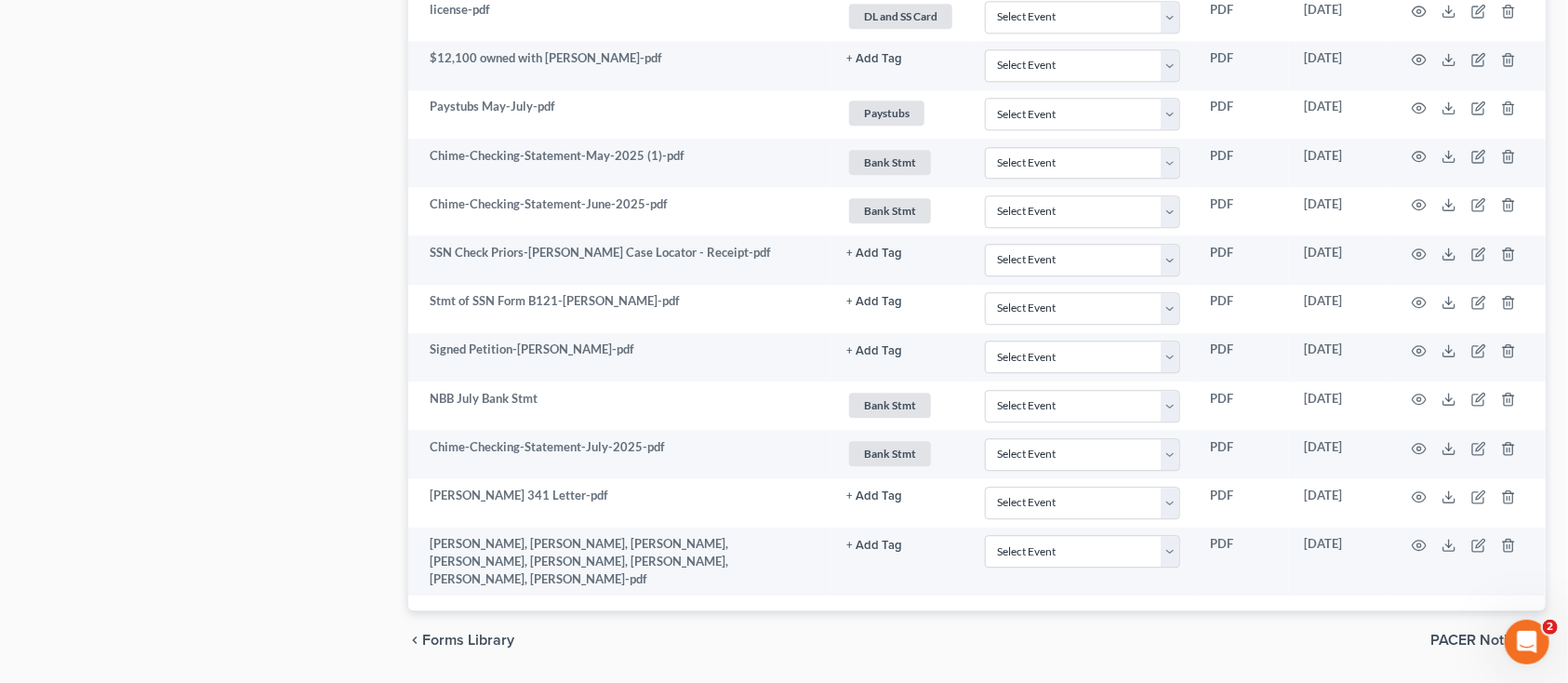
scroll to position [2637, 0]
